Goal: Task Accomplishment & Management: Manage account settings

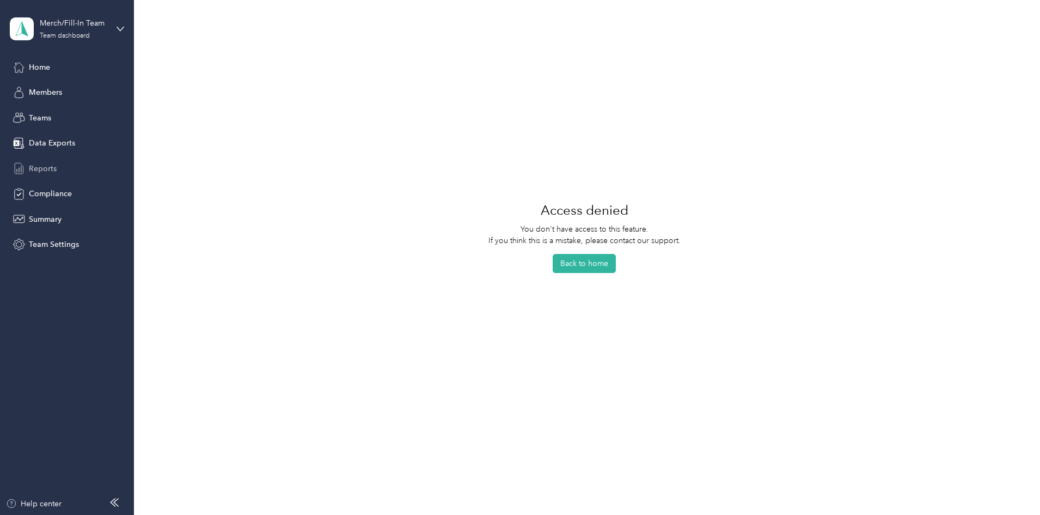
click at [66, 167] on div "Reports" at bounding box center [67, 168] width 114 height 20
